Goal: Task Accomplishment & Management: Use online tool/utility

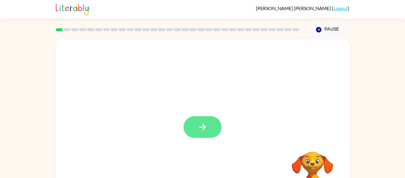
click at [199, 135] on button "button" at bounding box center [202, 127] width 38 height 22
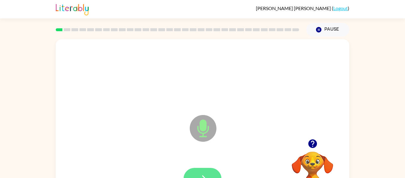
click at [195, 170] on button "button" at bounding box center [202, 178] width 38 height 22
click at [200, 170] on button "button" at bounding box center [202, 178] width 38 height 22
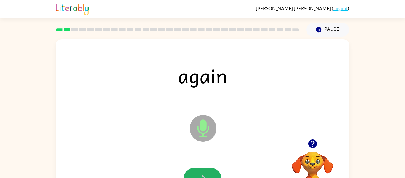
click at [200, 170] on button "button" at bounding box center [202, 178] width 38 height 22
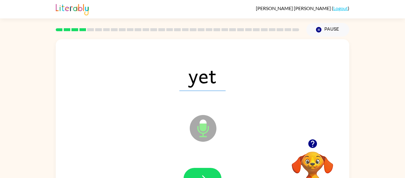
click at [200, 170] on button "button" at bounding box center [202, 178] width 38 height 22
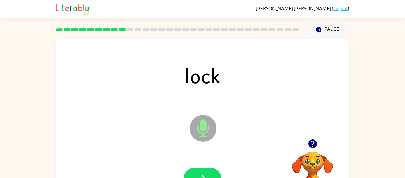
click at [200, 170] on button "button" at bounding box center [202, 178] width 38 height 22
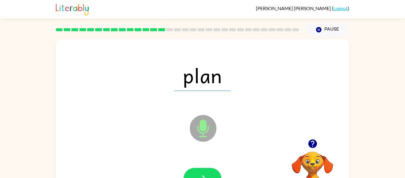
click at [200, 170] on button "button" at bounding box center [202, 178] width 38 height 22
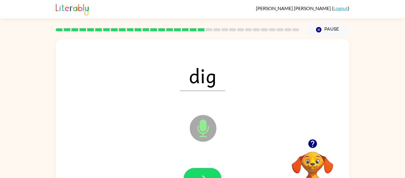
click at [200, 170] on button "button" at bounding box center [202, 178] width 38 height 22
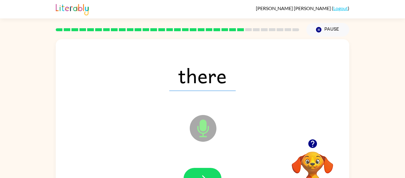
click at [200, 170] on button "button" at bounding box center [202, 178] width 38 height 22
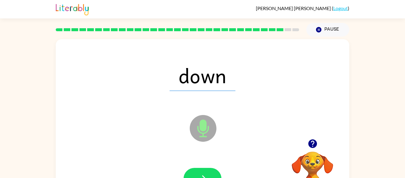
click at [200, 170] on button "button" at bounding box center [202, 178] width 38 height 22
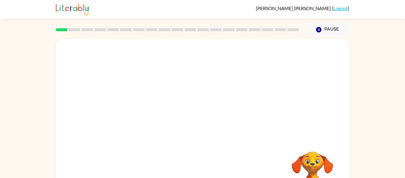
click at [192, 112] on video "Your browser must support playing .mp4 files to use Literably. Please try using…" at bounding box center [202, 89] width 293 height 100
click at [204, 130] on icon "button" at bounding box center [202, 127] width 10 height 10
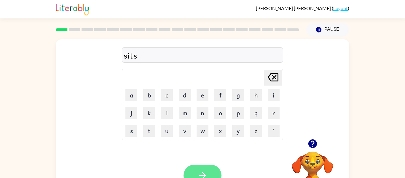
click at [204, 165] on button "button" at bounding box center [202, 175] width 38 height 22
click at [200, 168] on button "button" at bounding box center [202, 175] width 38 height 22
click at [201, 175] on icon "button" at bounding box center [202, 175] width 7 height 7
click at [209, 175] on button "button" at bounding box center [202, 175] width 38 height 22
click at [205, 171] on icon "button" at bounding box center [202, 175] width 10 height 10
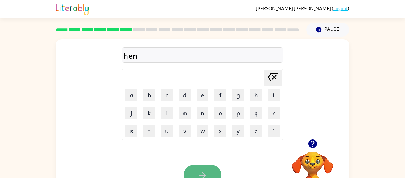
click at [206, 177] on icon "button" at bounding box center [202, 175] width 10 height 10
click at [208, 174] on button "button" at bounding box center [202, 175] width 38 height 22
click at [205, 174] on icon "button" at bounding box center [202, 175] width 7 height 7
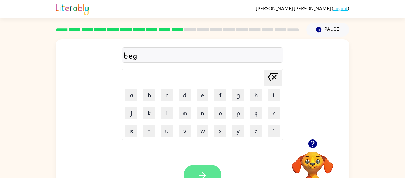
click at [199, 172] on icon "button" at bounding box center [202, 175] width 10 height 10
click at [208, 166] on button "button" at bounding box center [202, 175] width 38 height 22
click at [208, 168] on button "button" at bounding box center [202, 175] width 38 height 22
click at [204, 167] on button "button" at bounding box center [202, 175] width 38 height 22
click at [205, 171] on icon "button" at bounding box center [202, 175] width 10 height 10
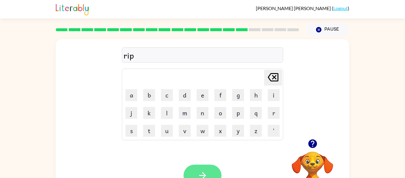
click at [205, 170] on icon "button" at bounding box center [202, 175] width 10 height 10
click at [205, 170] on div at bounding box center [202, 175] width 38 height 22
click at [209, 173] on button "button" at bounding box center [202, 175] width 38 height 22
click at [308, 141] on icon "button" at bounding box center [312, 143] width 10 height 10
click at [211, 165] on button "button" at bounding box center [202, 175] width 38 height 22
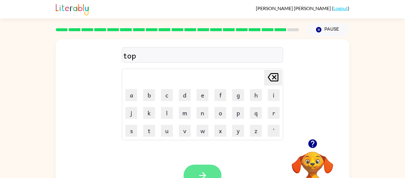
click at [217, 171] on button "button" at bounding box center [202, 175] width 38 height 22
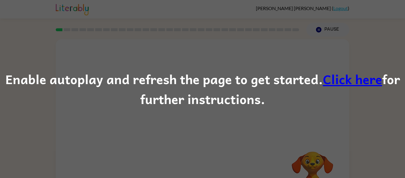
click at [341, 76] on link "Click here" at bounding box center [352, 79] width 59 height 20
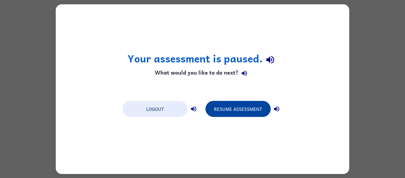
click at [229, 105] on button "Resume Assessment" at bounding box center [237, 108] width 65 height 16
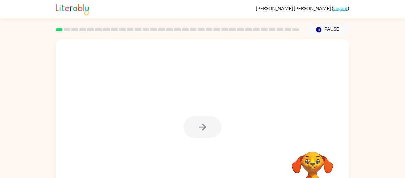
click at [203, 124] on div at bounding box center [202, 127] width 38 height 22
click at [203, 124] on icon "button" at bounding box center [202, 127] width 10 height 10
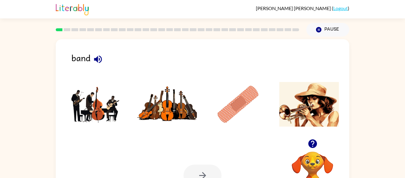
click at [96, 63] on icon "button" at bounding box center [98, 59] width 10 height 10
click at [90, 96] on img at bounding box center [96, 104] width 60 height 44
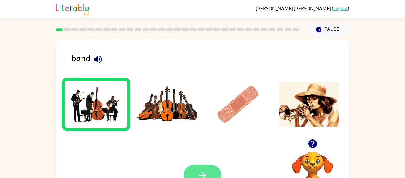
click at [211, 169] on button "button" at bounding box center [202, 175] width 38 height 22
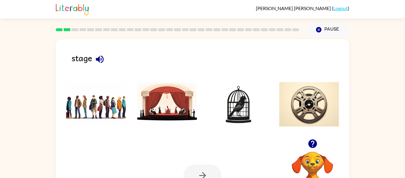
click at [151, 88] on img at bounding box center [167, 104] width 60 height 44
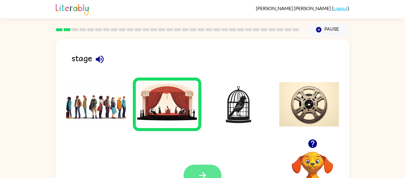
click at [211, 171] on button "button" at bounding box center [202, 175] width 38 height 22
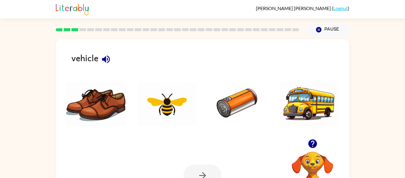
click at [299, 107] on img at bounding box center [309, 104] width 60 height 44
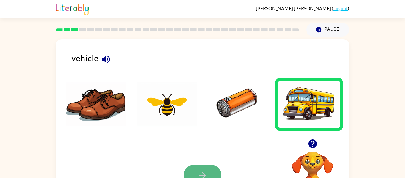
click at [189, 168] on button "button" at bounding box center [202, 175] width 38 height 22
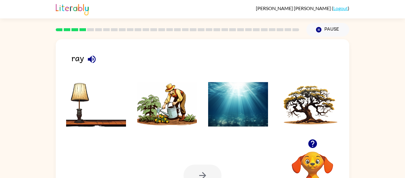
click at [313, 138] on button "button" at bounding box center [312, 143] width 15 height 15
click at [205, 107] on li at bounding box center [238, 103] width 69 height 53
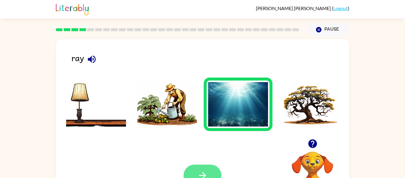
click at [206, 175] on icon "button" at bounding box center [202, 175] width 10 height 10
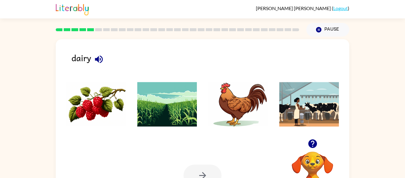
click at [296, 97] on img at bounding box center [309, 104] width 60 height 44
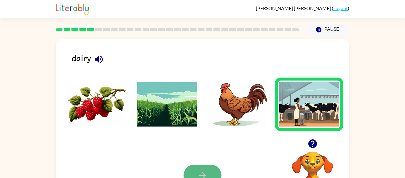
click at [194, 167] on button "button" at bounding box center [202, 175] width 38 height 22
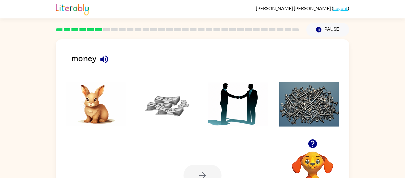
click at [185, 88] on img at bounding box center [167, 104] width 60 height 44
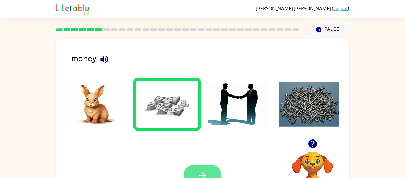
click at [215, 168] on button "button" at bounding box center [202, 175] width 38 height 22
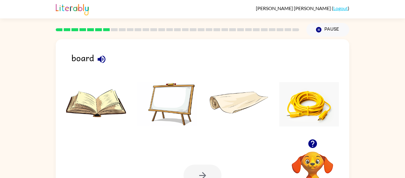
click at [159, 118] on img at bounding box center [167, 104] width 60 height 44
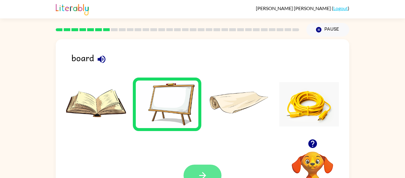
click at [217, 166] on button "button" at bounding box center [202, 175] width 38 height 22
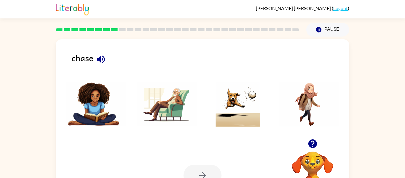
click at [242, 88] on img at bounding box center [238, 104] width 60 height 44
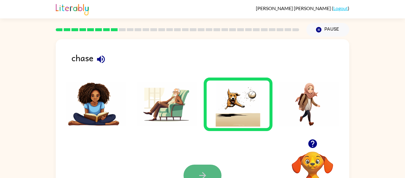
click at [210, 164] on button "button" at bounding box center [202, 175] width 38 height 22
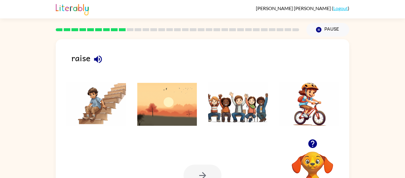
click at [228, 90] on img at bounding box center [238, 104] width 60 height 44
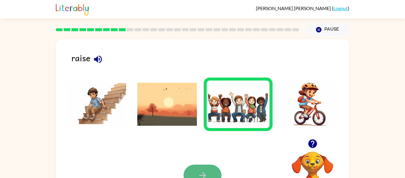
click at [207, 171] on icon "button" at bounding box center [202, 175] width 10 height 10
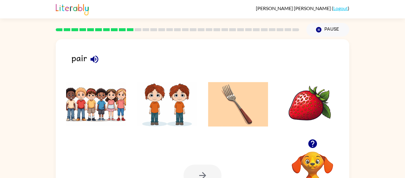
click at [167, 106] on img at bounding box center [167, 104] width 60 height 44
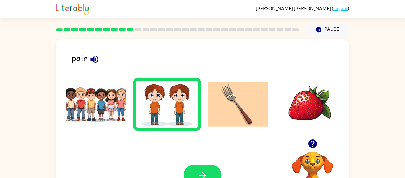
click at [209, 162] on div "Your browser must support playing .mp4 files to use Literably. Please try using…" at bounding box center [202, 175] width 293 height 67
click at [212, 167] on button "button" at bounding box center [202, 175] width 38 height 22
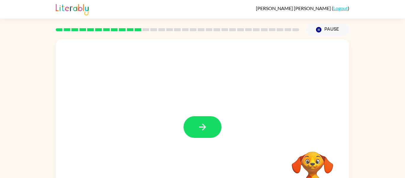
click at [190, 124] on button "button" at bounding box center [202, 127] width 38 height 22
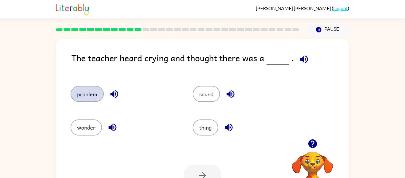
click at [91, 91] on button "problem" at bounding box center [87, 94] width 33 height 16
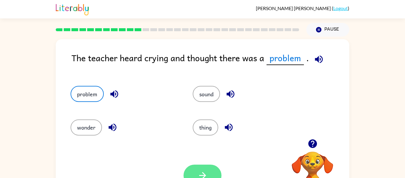
click at [199, 170] on icon "button" at bounding box center [202, 175] width 10 height 10
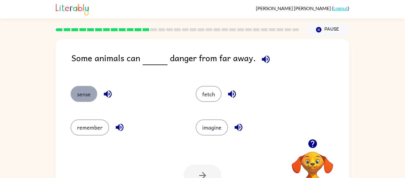
click at [95, 96] on button "sense" at bounding box center [84, 94] width 27 height 16
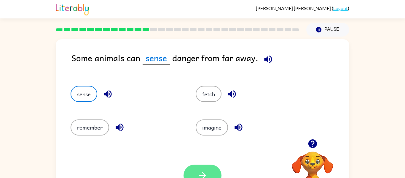
click at [195, 167] on button "button" at bounding box center [202, 175] width 38 height 22
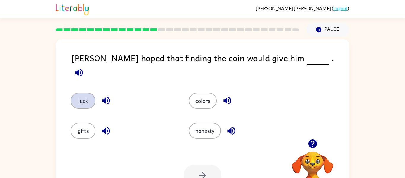
click at [84, 100] on button "luck" at bounding box center [83, 100] width 25 height 16
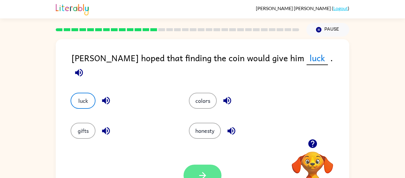
click at [190, 165] on button "button" at bounding box center [202, 175] width 38 height 22
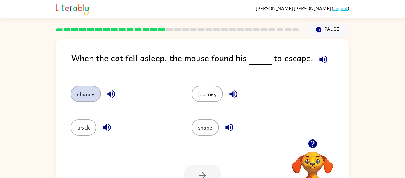
click at [94, 97] on button "chance" at bounding box center [86, 94] width 30 height 16
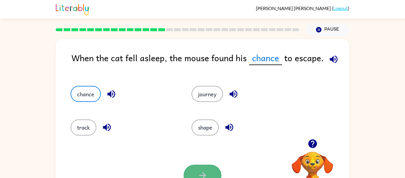
click at [206, 174] on icon "button" at bounding box center [202, 175] width 10 height 10
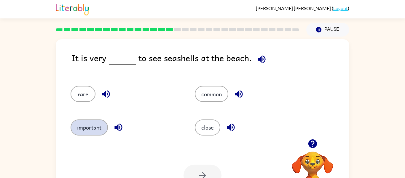
click at [93, 133] on button "important" at bounding box center [89, 127] width 37 height 16
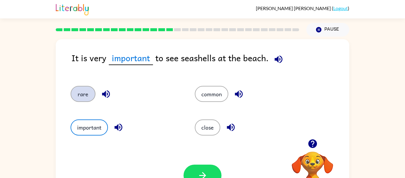
click at [75, 96] on button "rare" at bounding box center [83, 94] width 25 height 16
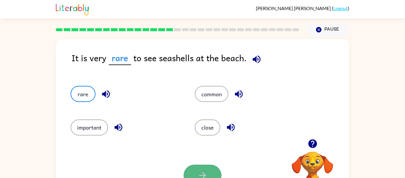
click at [202, 170] on icon "button" at bounding box center [202, 175] width 10 height 10
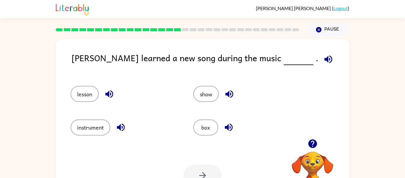
click at [68, 94] on div "lesson" at bounding box center [120, 90] width 123 height 33
click at [82, 95] on button "lesson" at bounding box center [85, 94] width 28 height 16
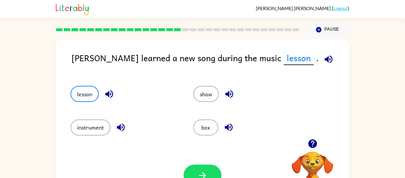
click at [323, 61] on icon "button" at bounding box center [328, 59] width 10 height 10
click at [207, 86] on button "show" at bounding box center [205, 94] width 25 height 16
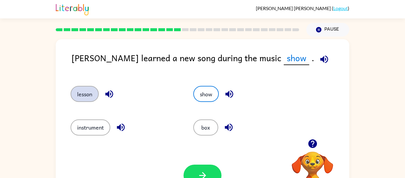
click at [84, 97] on button "lesson" at bounding box center [85, 94] width 28 height 16
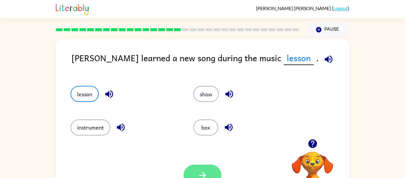
click at [193, 171] on button "button" at bounding box center [202, 175] width 38 height 22
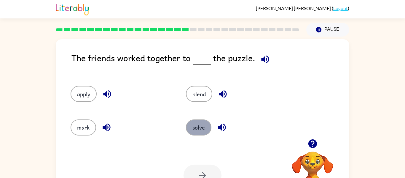
click at [203, 128] on button "solve" at bounding box center [198, 127] width 25 height 16
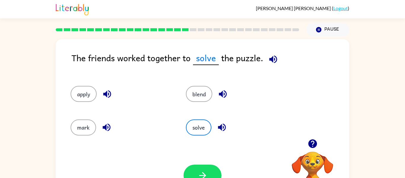
click at [211, 163] on div "Your browser must support playing .mp4 files to use Literably. Please try using…" at bounding box center [202, 175] width 293 height 67
click at [207, 170] on button "button" at bounding box center [202, 175] width 38 height 22
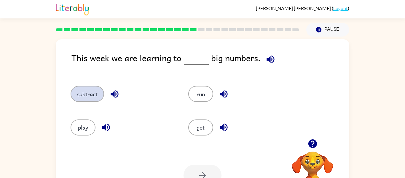
click at [97, 99] on button "subtract" at bounding box center [87, 94] width 33 height 16
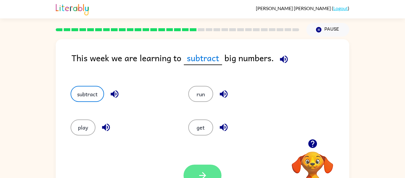
click at [205, 168] on button "button" at bounding box center [202, 175] width 38 height 22
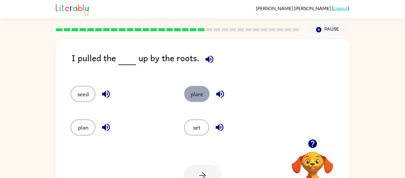
click at [185, 97] on button "plant" at bounding box center [196, 94] width 25 height 16
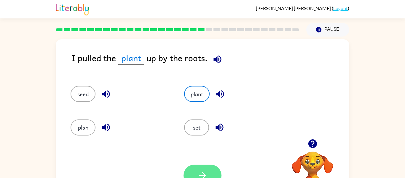
click at [211, 173] on button "button" at bounding box center [202, 175] width 38 height 22
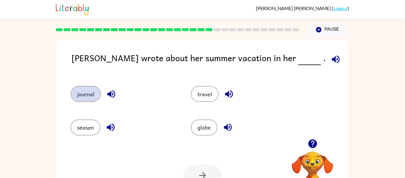
click at [87, 90] on button "journal" at bounding box center [86, 94] width 30 height 16
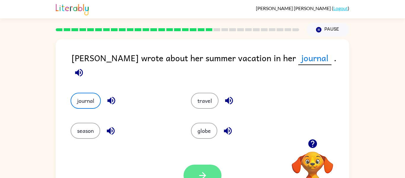
click at [199, 165] on button "button" at bounding box center [202, 175] width 38 height 22
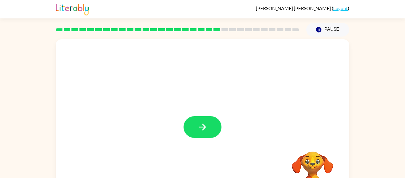
click at [198, 124] on icon "button" at bounding box center [202, 127] width 10 height 10
click at [198, 124] on div at bounding box center [202, 127] width 38 height 22
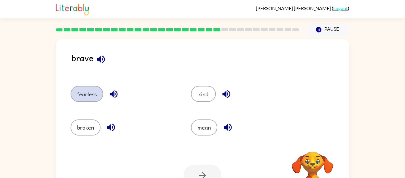
click at [84, 92] on button "fearless" at bounding box center [87, 94] width 33 height 16
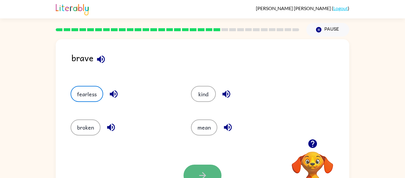
click at [215, 171] on button "button" at bounding box center [202, 175] width 38 height 22
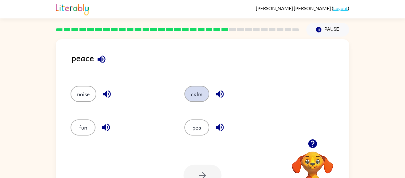
click at [192, 92] on button "calm" at bounding box center [196, 94] width 25 height 16
click at [214, 167] on button "button" at bounding box center [202, 175] width 38 height 22
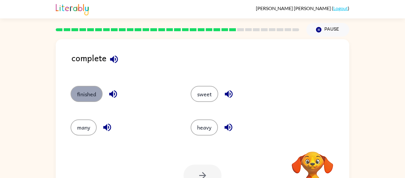
click at [93, 100] on button "finished" at bounding box center [87, 94] width 32 height 16
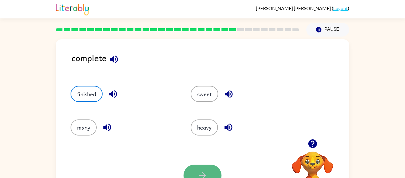
click at [218, 168] on button "button" at bounding box center [202, 175] width 38 height 22
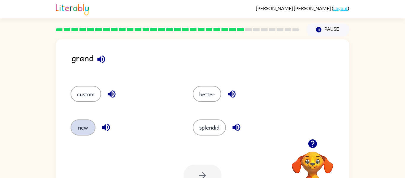
click at [88, 124] on button "new" at bounding box center [83, 127] width 25 height 16
click at [202, 167] on button "button" at bounding box center [202, 175] width 38 height 22
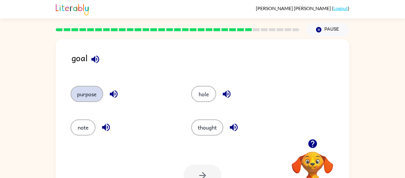
click at [99, 89] on button "purpose" at bounding box center [87, 94] width 33 height 16
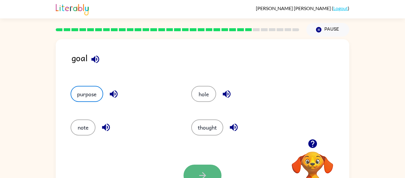
click at [207, 166] on button "button" at bounding box center [202, 175] width 38 height 22
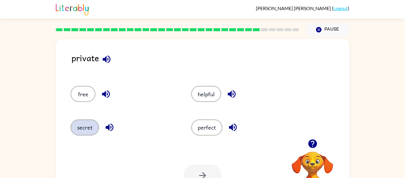
click at [91, 128] on button "secret" at bounding box center [85, 127] width 28 height 16
click at [206, 174] on icon "button" at bounding box center [202, 175] width 10 height 10
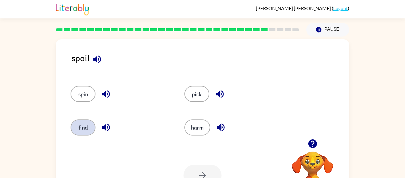
click at [83, 128] on button "find" at bounding box center [83, 127] width 25 height 16
click at [196, 175] on button "button" at bounding box center [202, 175] width 38 height 22
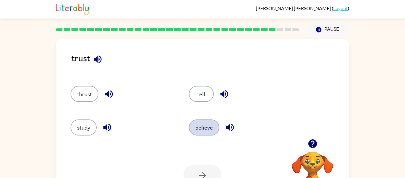
click at [210, 132] on button "believe" at bounding box center [204, 127] width 31 height 16
click at [213, 167] on button "button" at bounding box center [202, 175] width 38 height 22
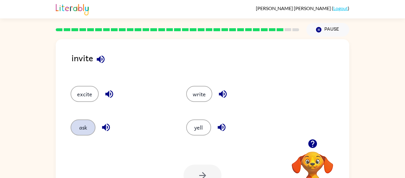
click at [80, 124] on button "ask" at bounding box center [83, 127] width 25 height 16
click at [212, 167] on button "button" at bounding box center [202, 175] width 38 height 22
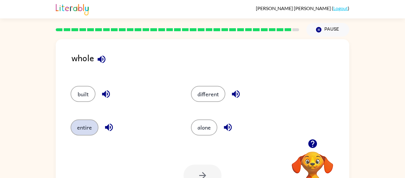
click at [88, 131] on button "entire" at bounding box center [85, 127] width 28 height 16
click at [208, 173] on button "button" at bounding box center [202, 175] width 38 height 22
